Goal: Task Accomplishment & Management: Use online tool/utility

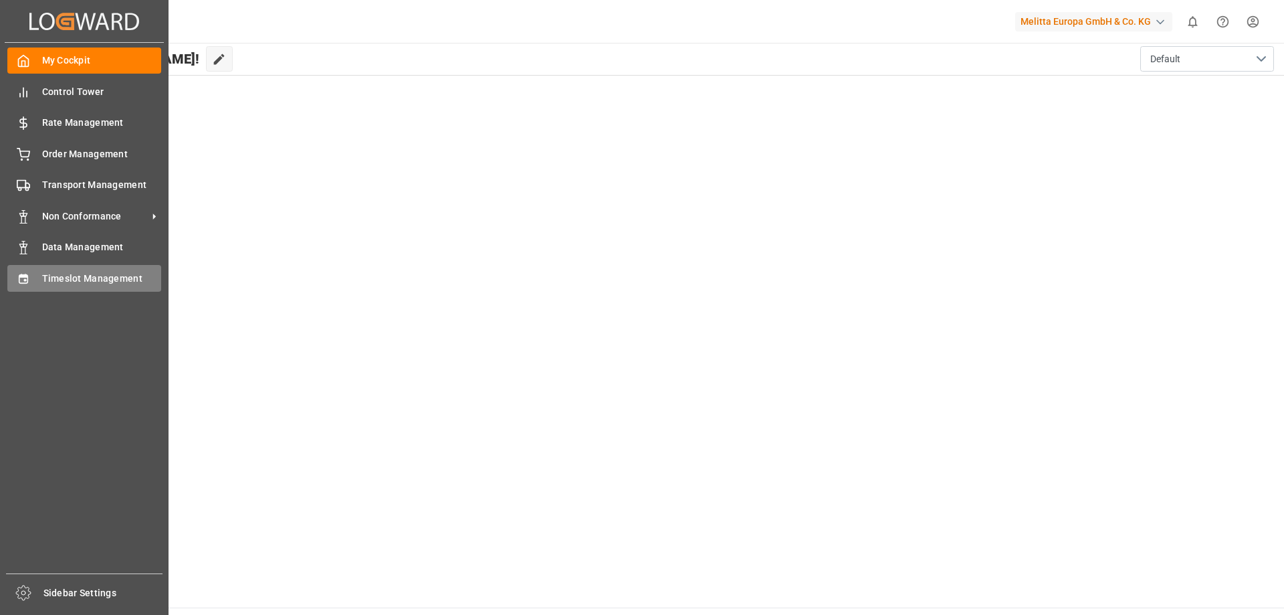
click at [58, 276] on span "Timeslot Management" at bounding box center [102, 279] width 120 height 14
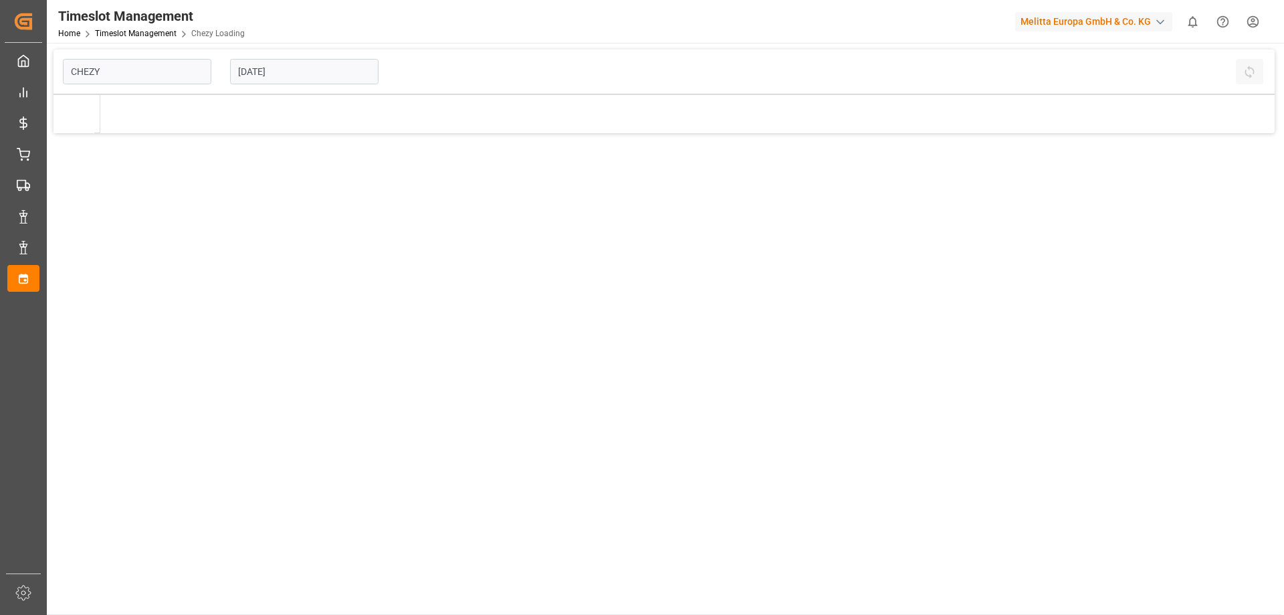
type input "Chezy Loading"
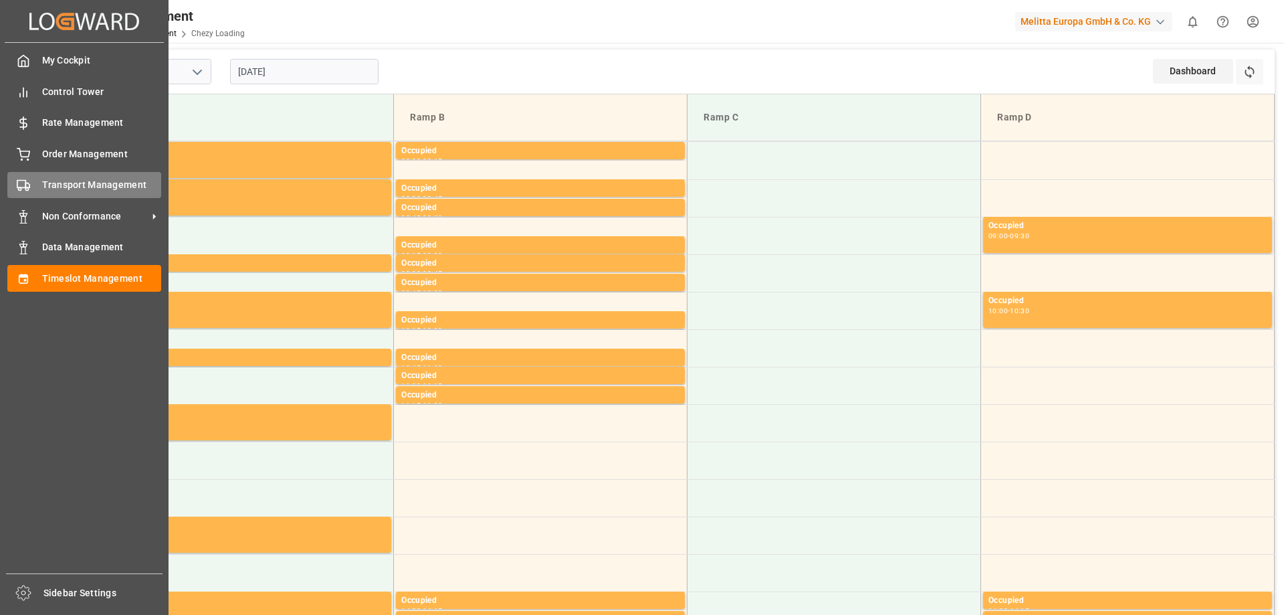
click at [82, 183] on span "Transport Management" at bounding box center [102, 185] width 120 height 14
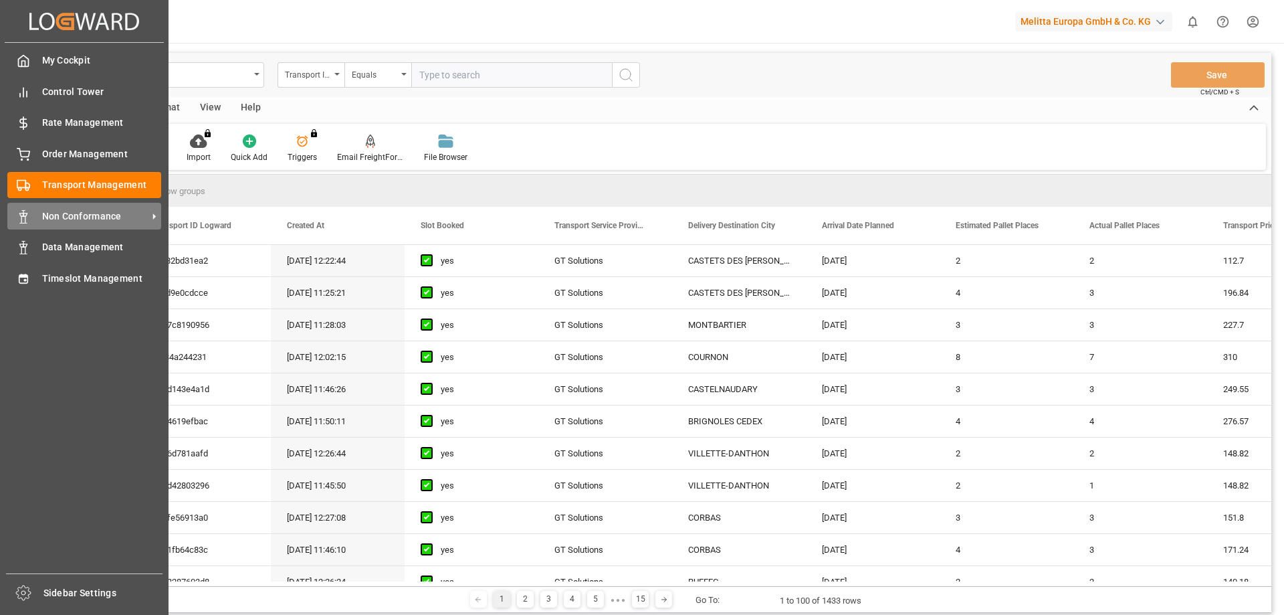
click at [62, 213] on span "Non Conformance" at bounding box center [95, 216] width 106 height 14
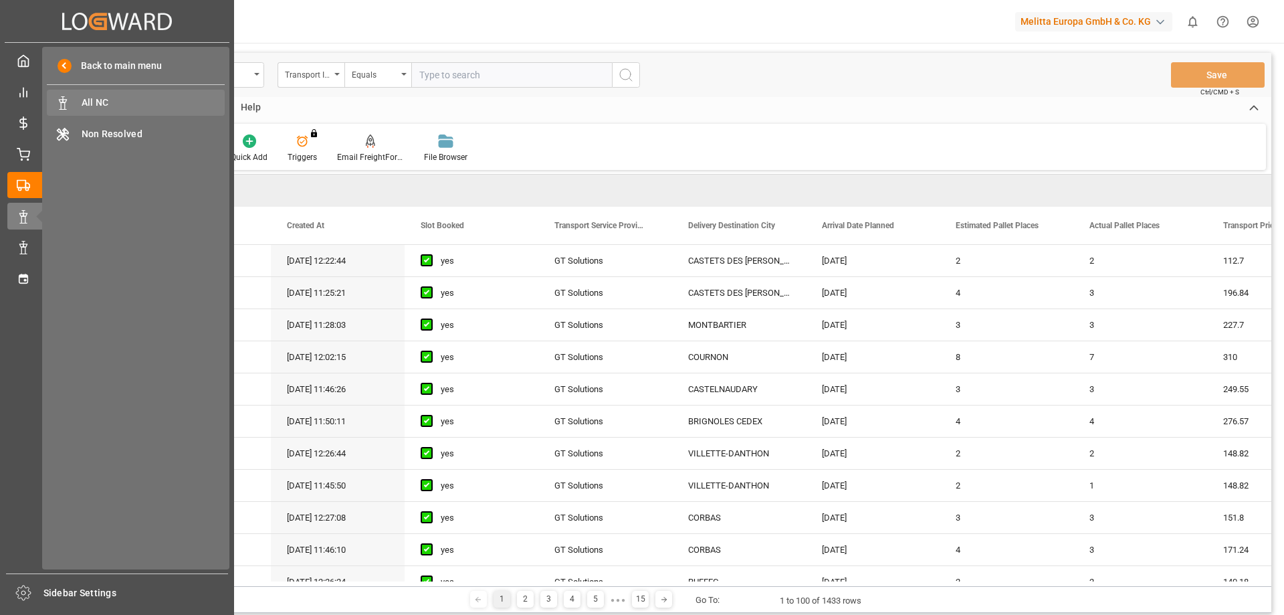
click at [158, 110] on div "All NC All NC" at bounding box center [136, 103] width 178 height 26
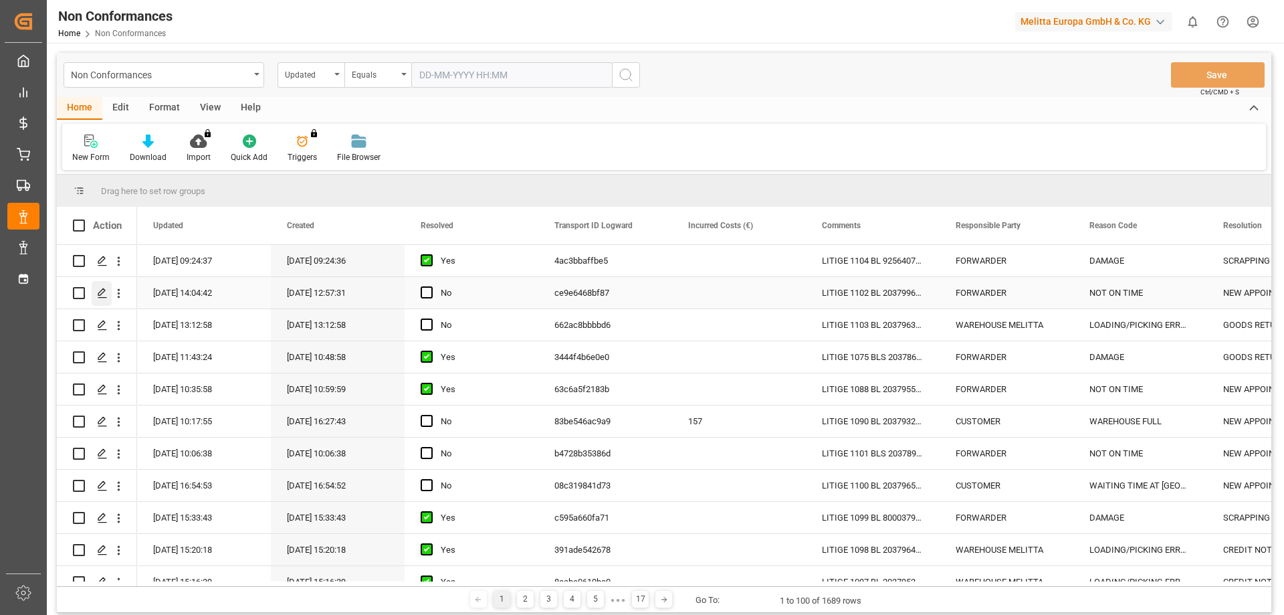
click at [102, 294] on polygon "Press SPACE to select this row." at bounding box center [101, 292] width 7 height 7
